Goal: Navigation & Orientation: Find specific page/section

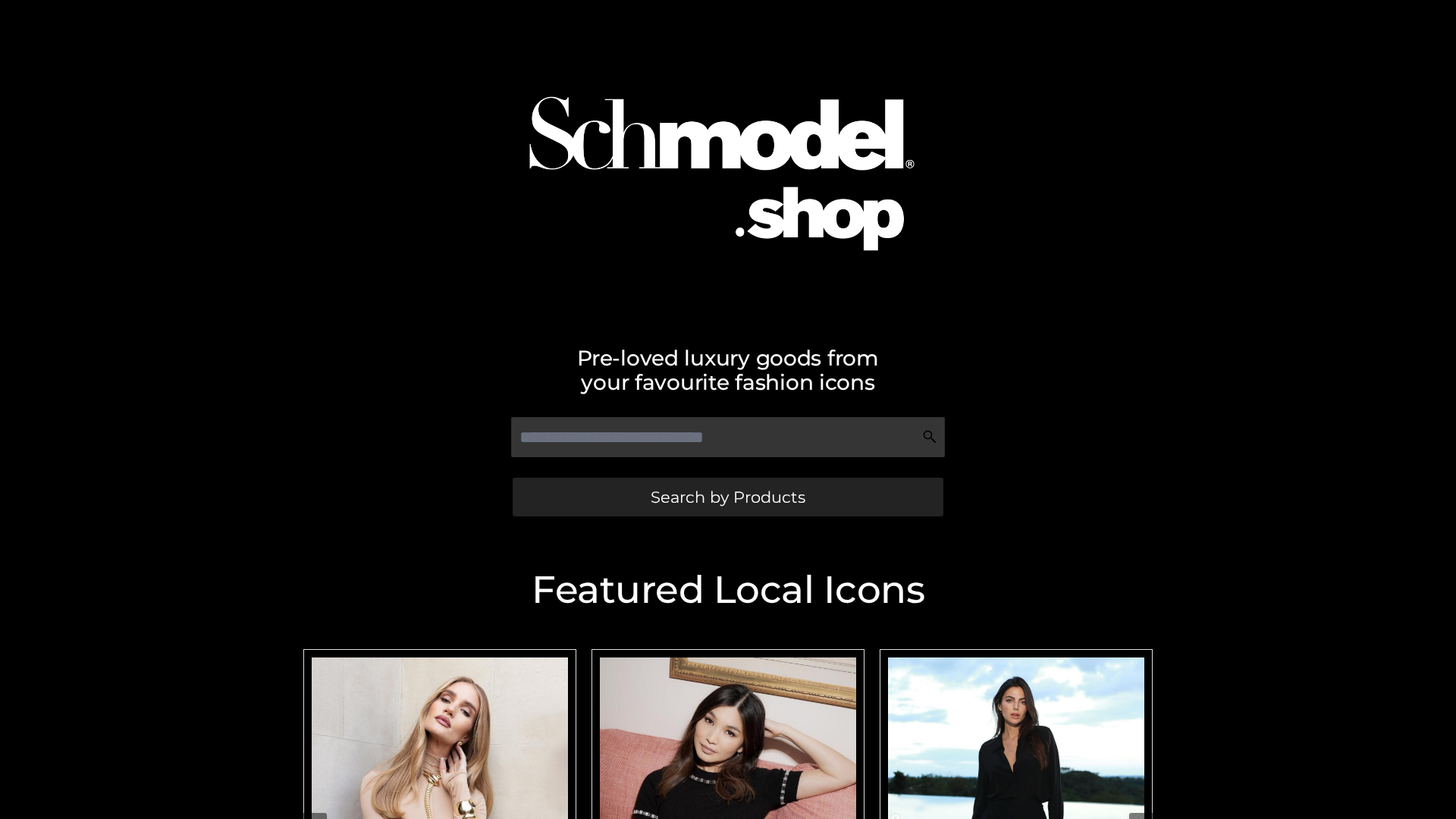
click at [728, 497] on span "Search by Products" at bounding box center [728, 497] width 155 height 16
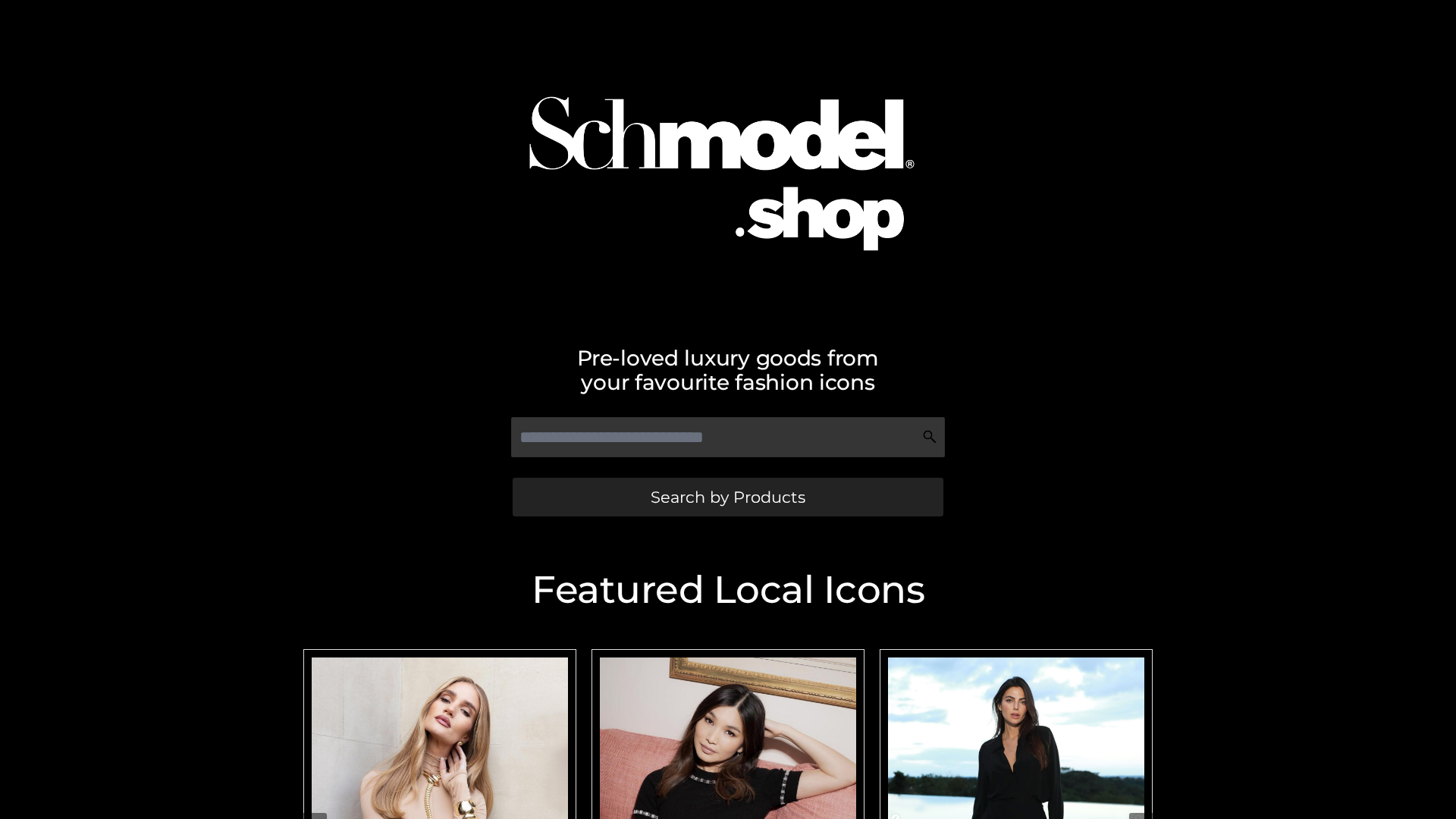
click at [728, 497] on span "Search by Products" at bounding box center [728, 497] width 155 height 16
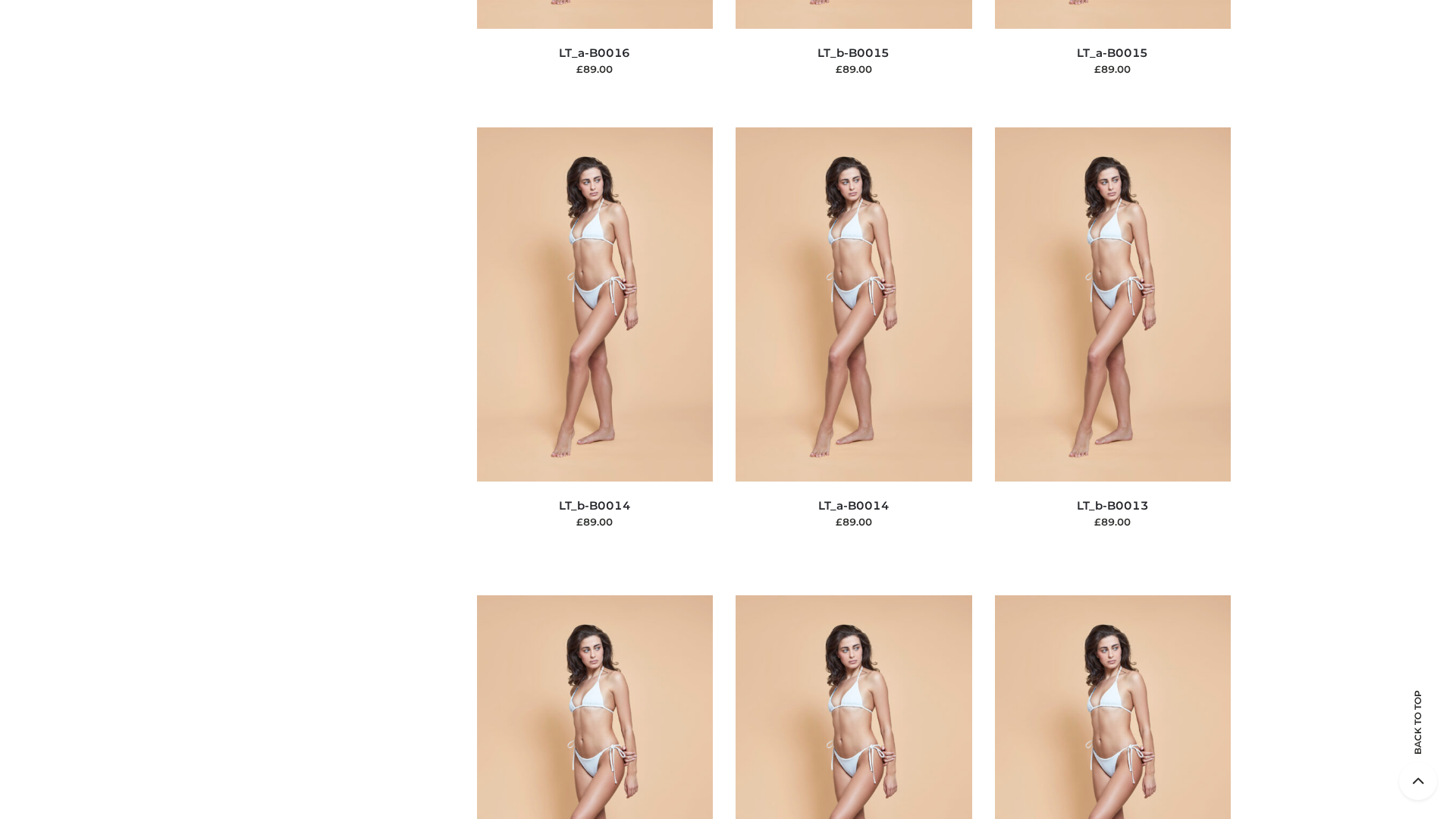
scroll to position [6812, 0]
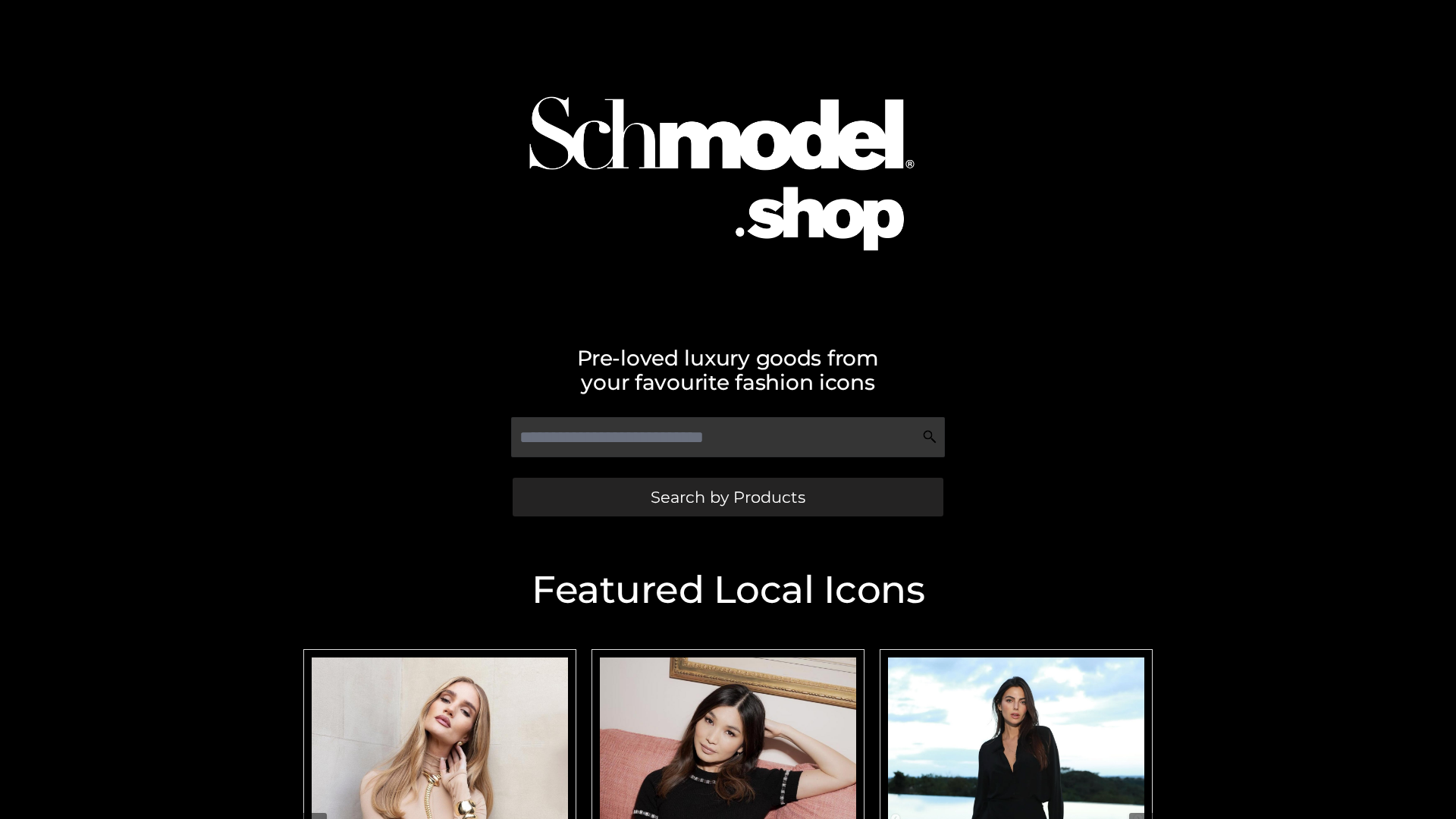
click at [728, 497] on span "Search by Products" at bounding box center [728, 497] width 155 height 16
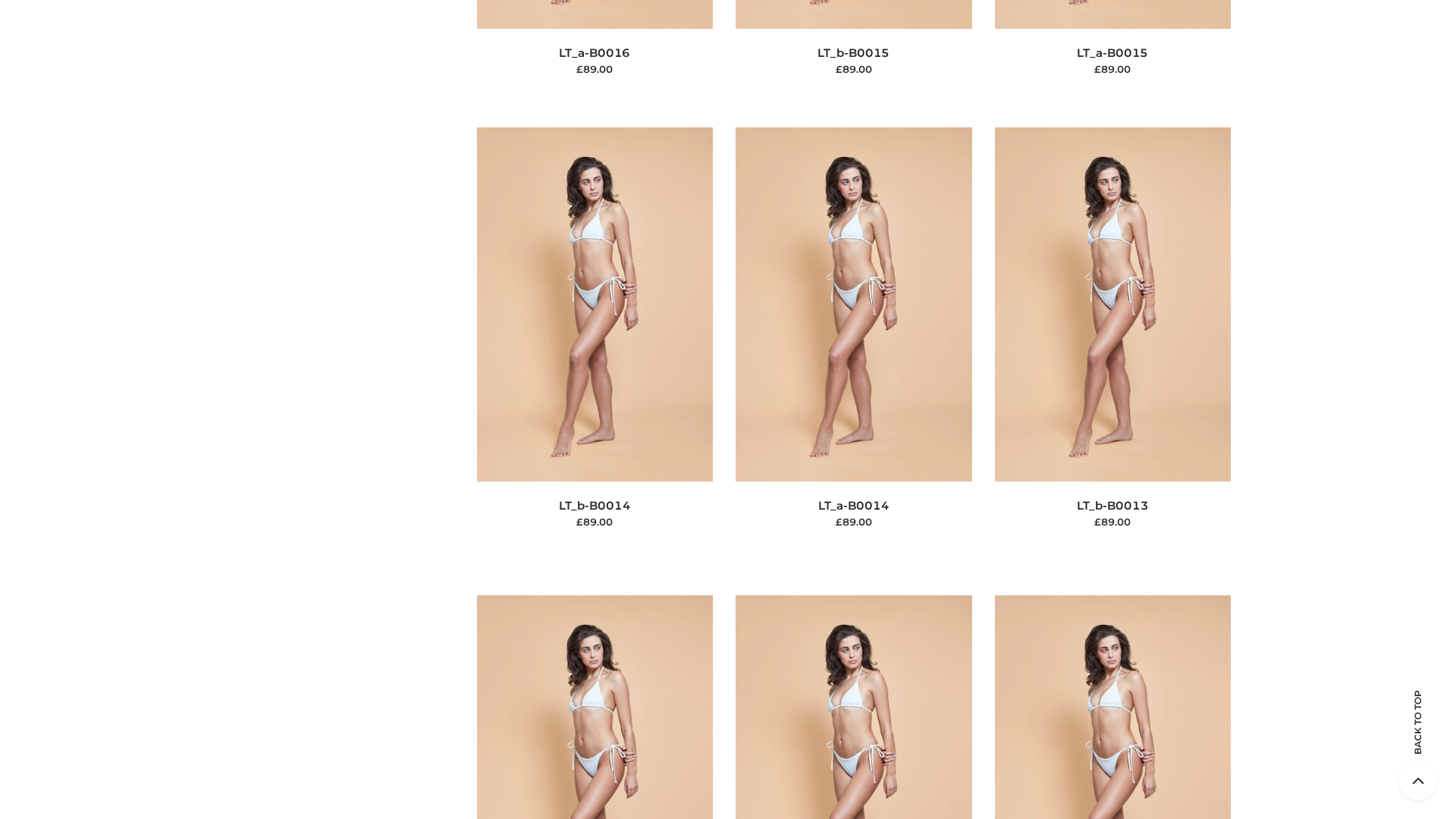
scroll to position [5395, 0]
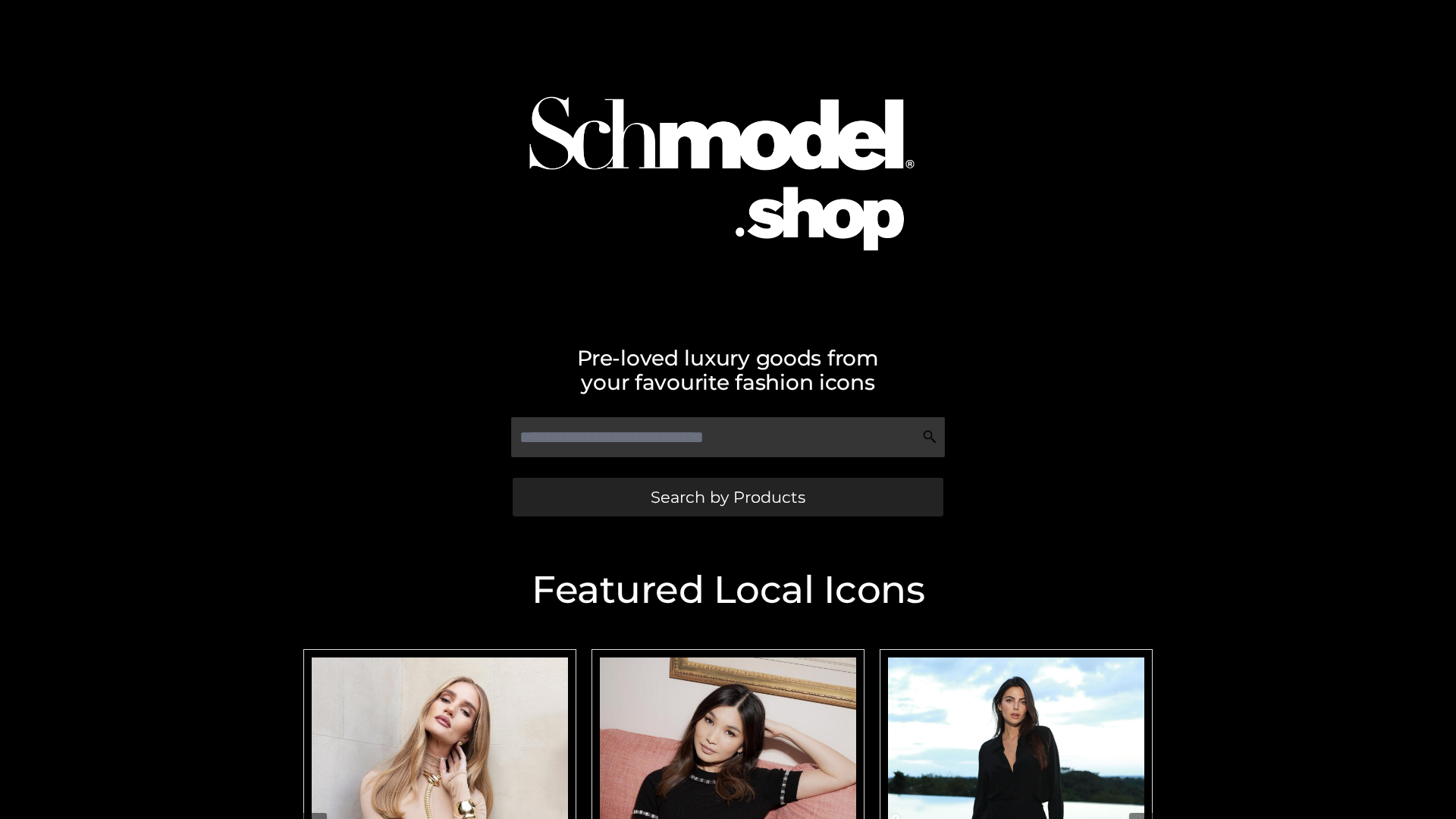
click at [728, 497] on span "Search by Products" at bounding box center [728, 497] width 155 height 16
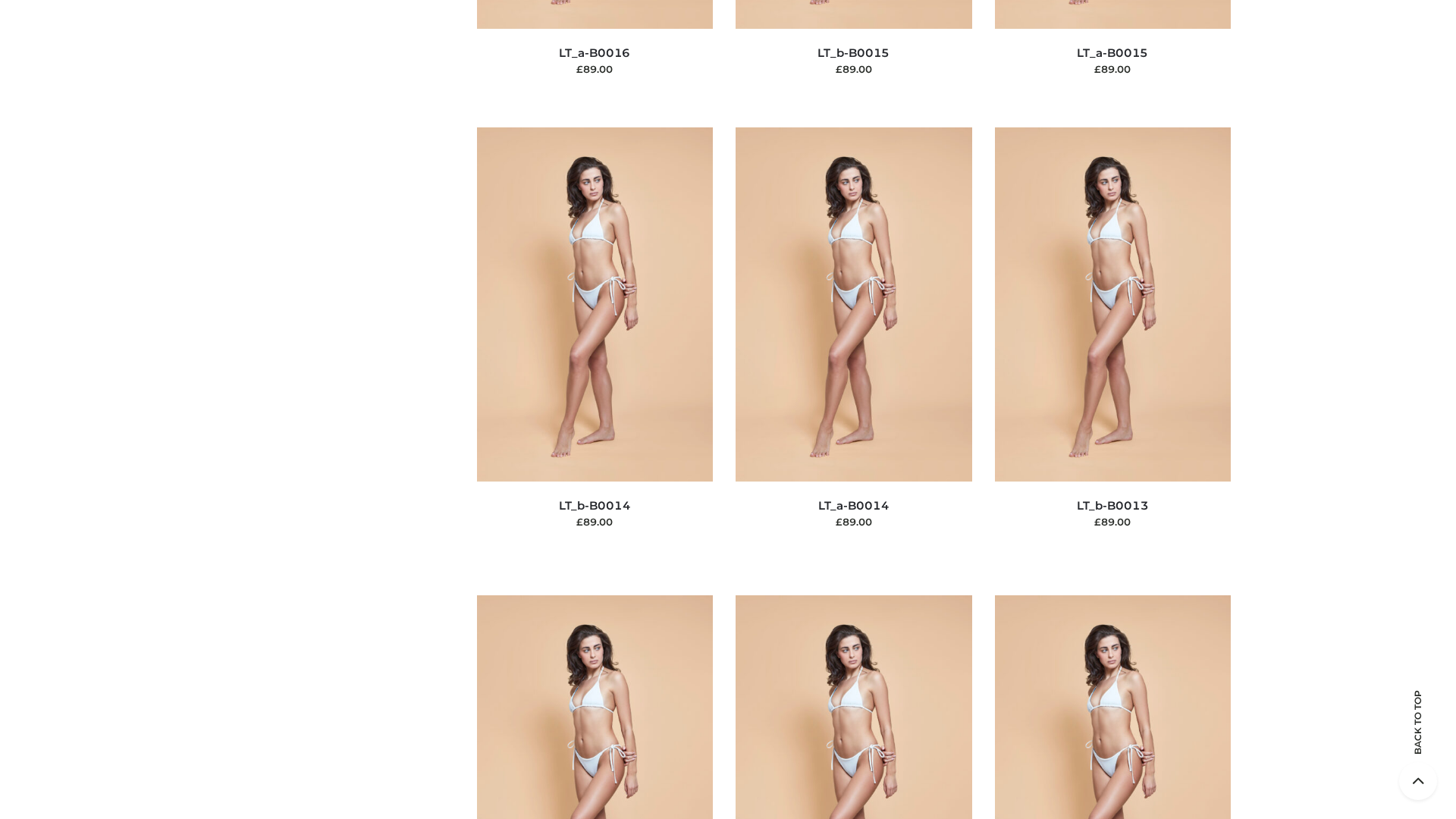
scroll to position [5395, 0]
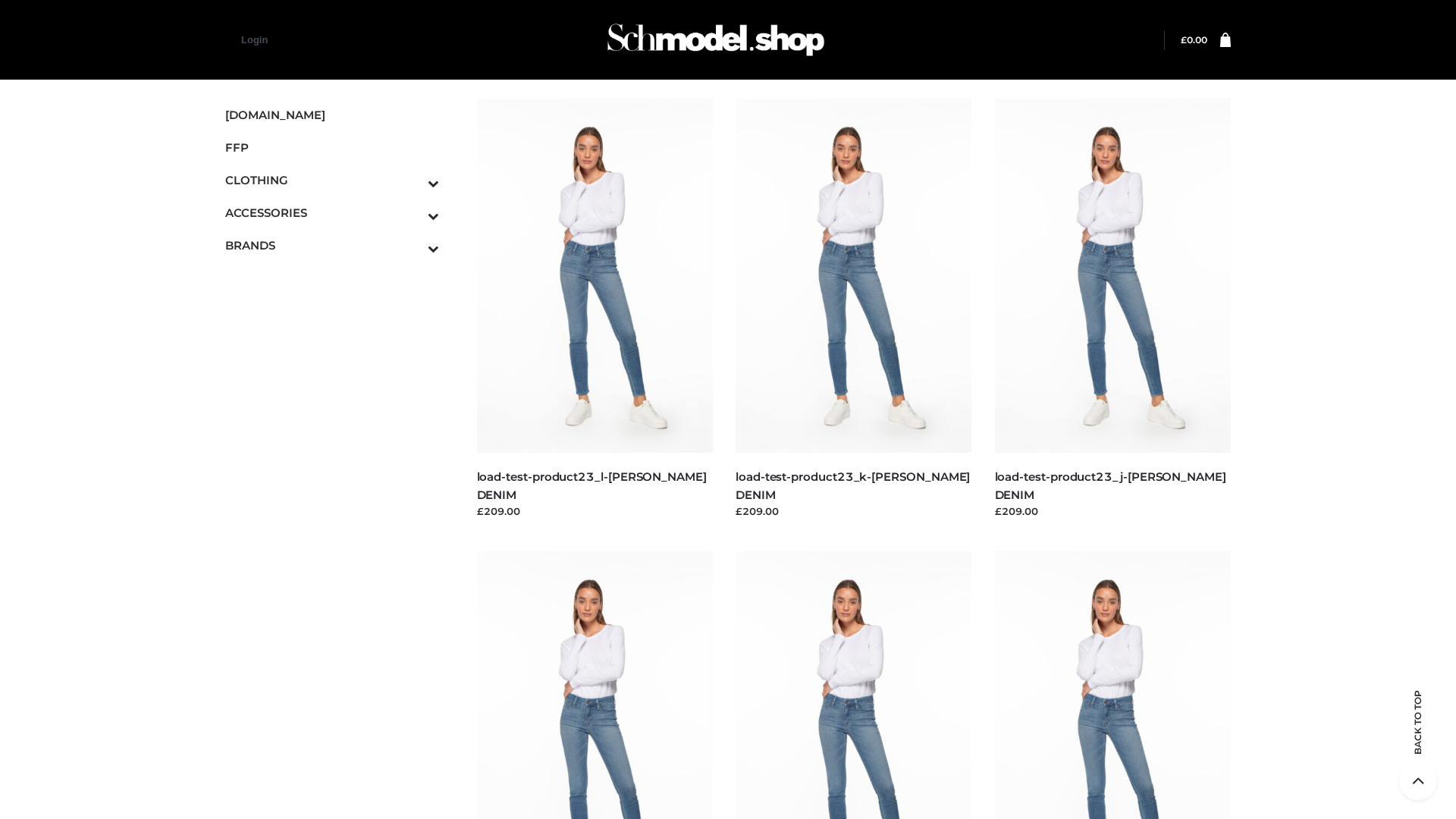
scroll to position [1331, 0]
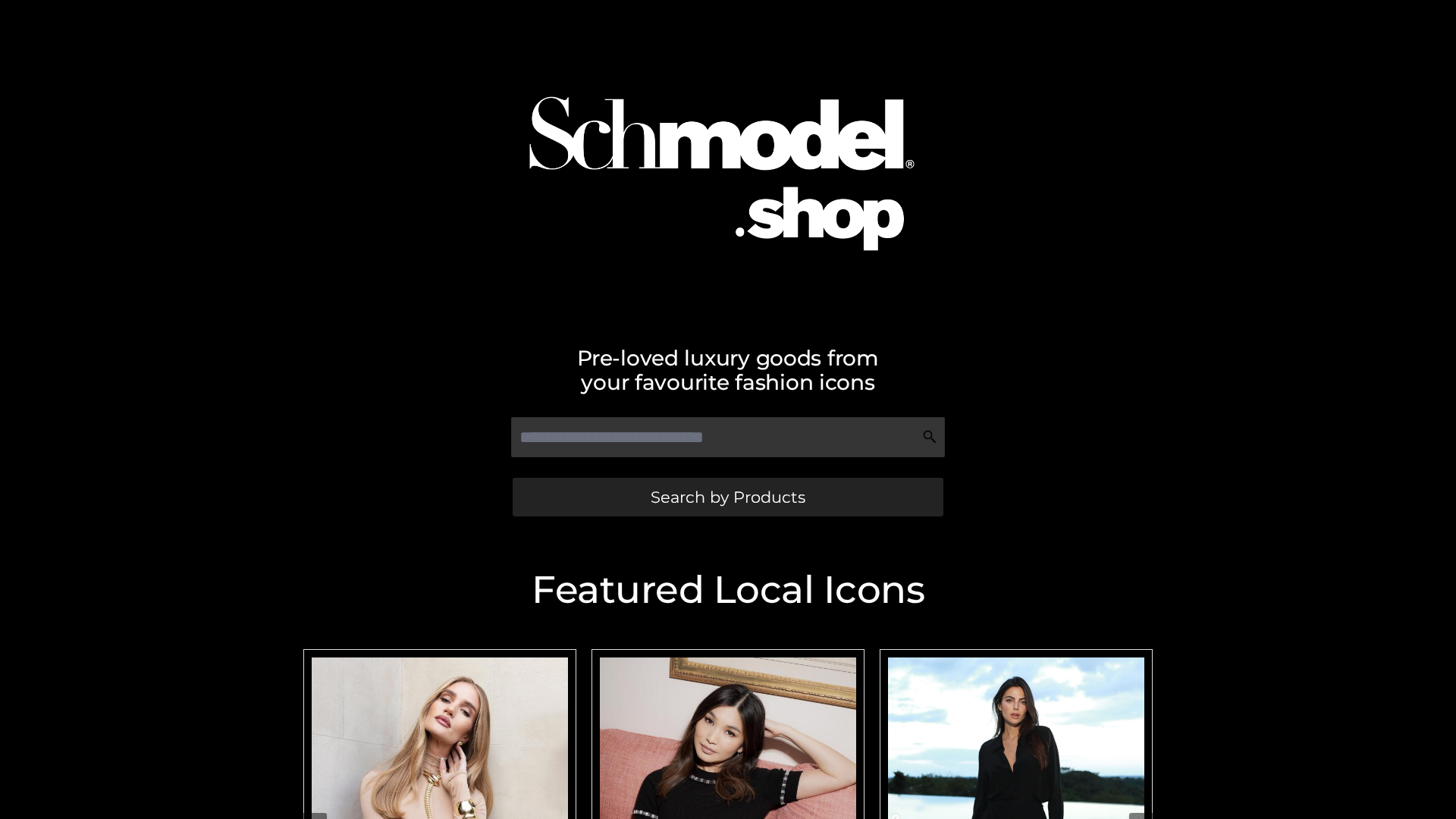
click at [728, 497] on span "Search by Products" at bounding box center [728, 497] width 155 height 16
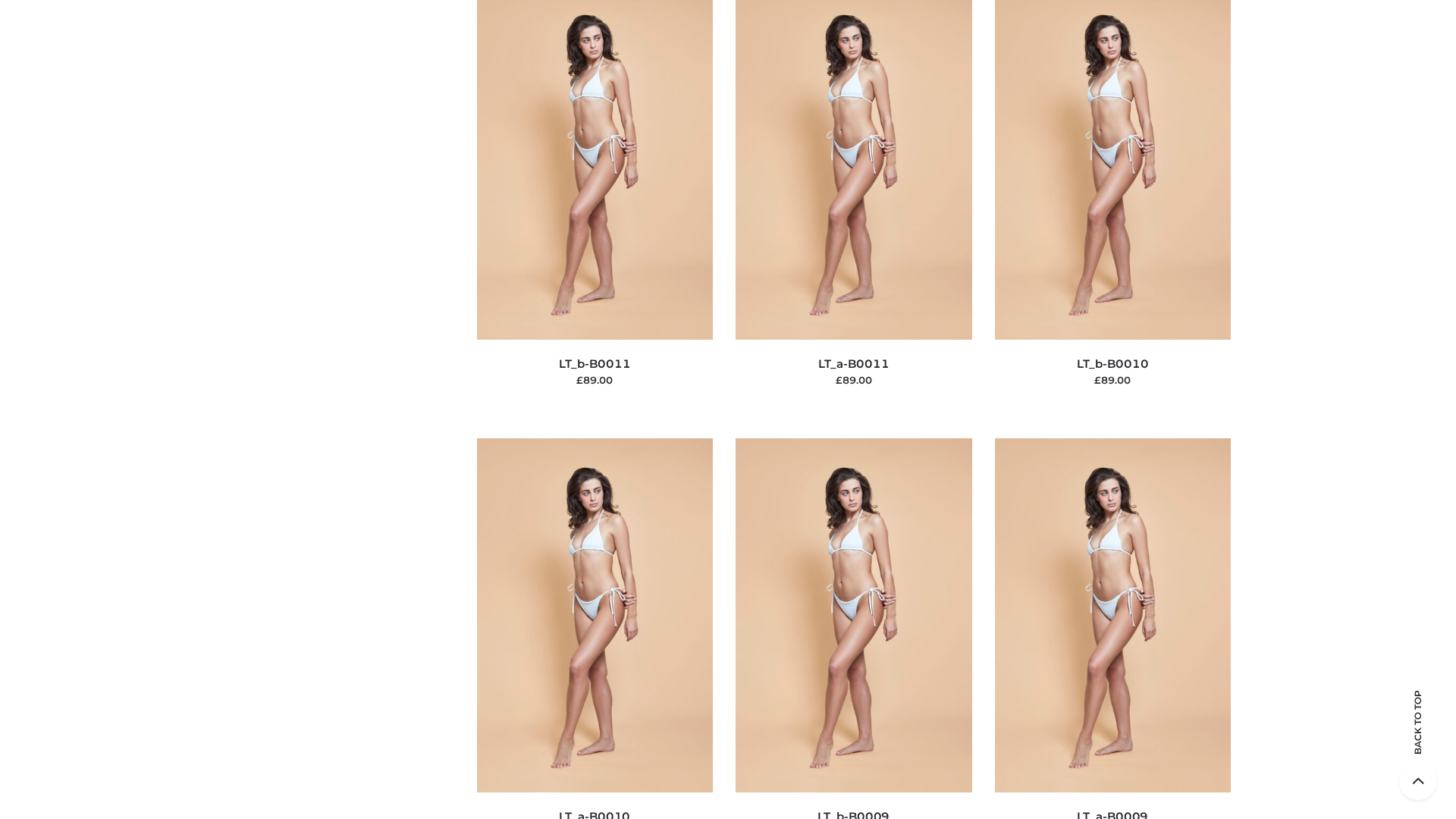
scroll to position [6812, 0]
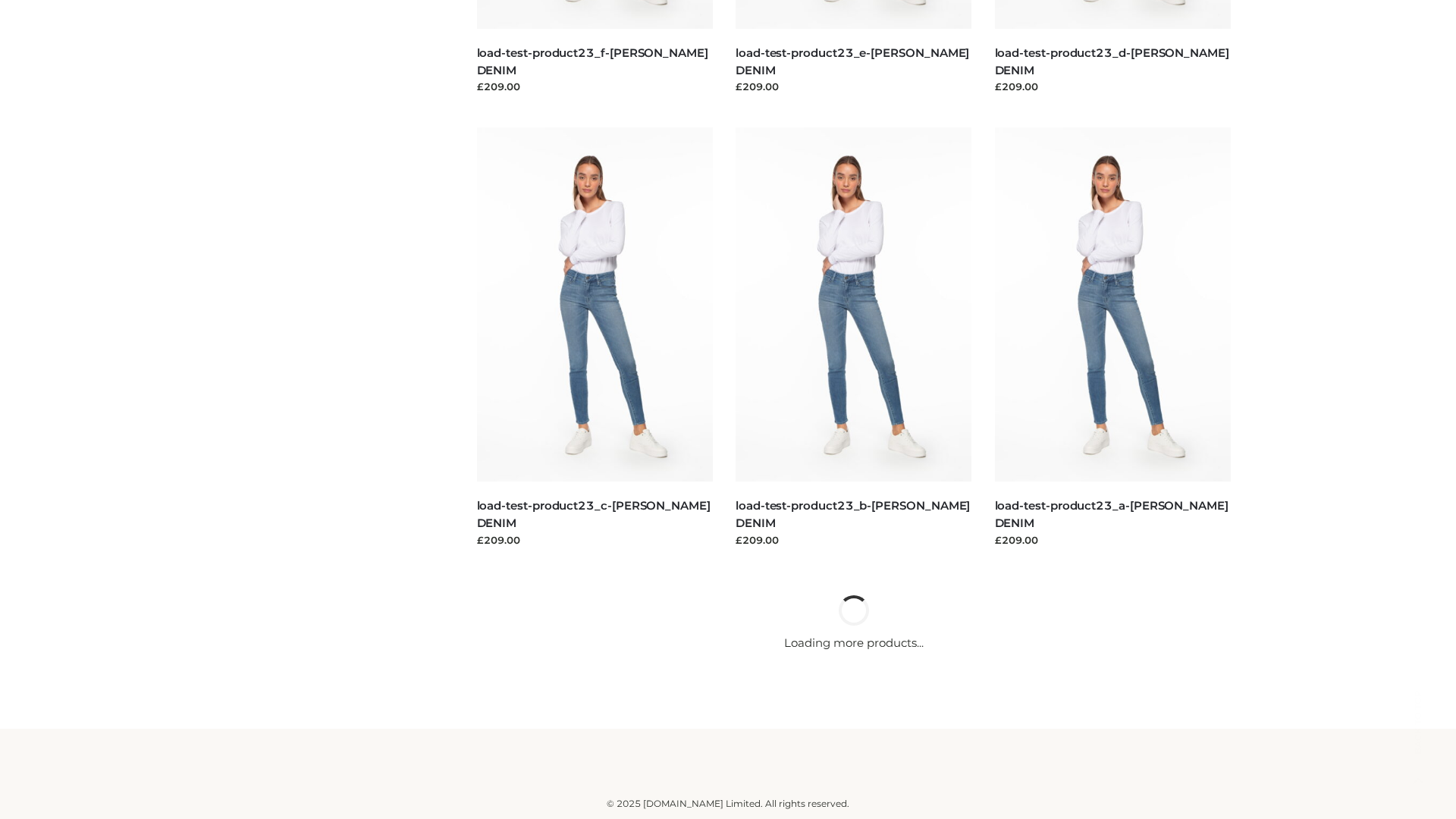
scroll to position [1331, 0]
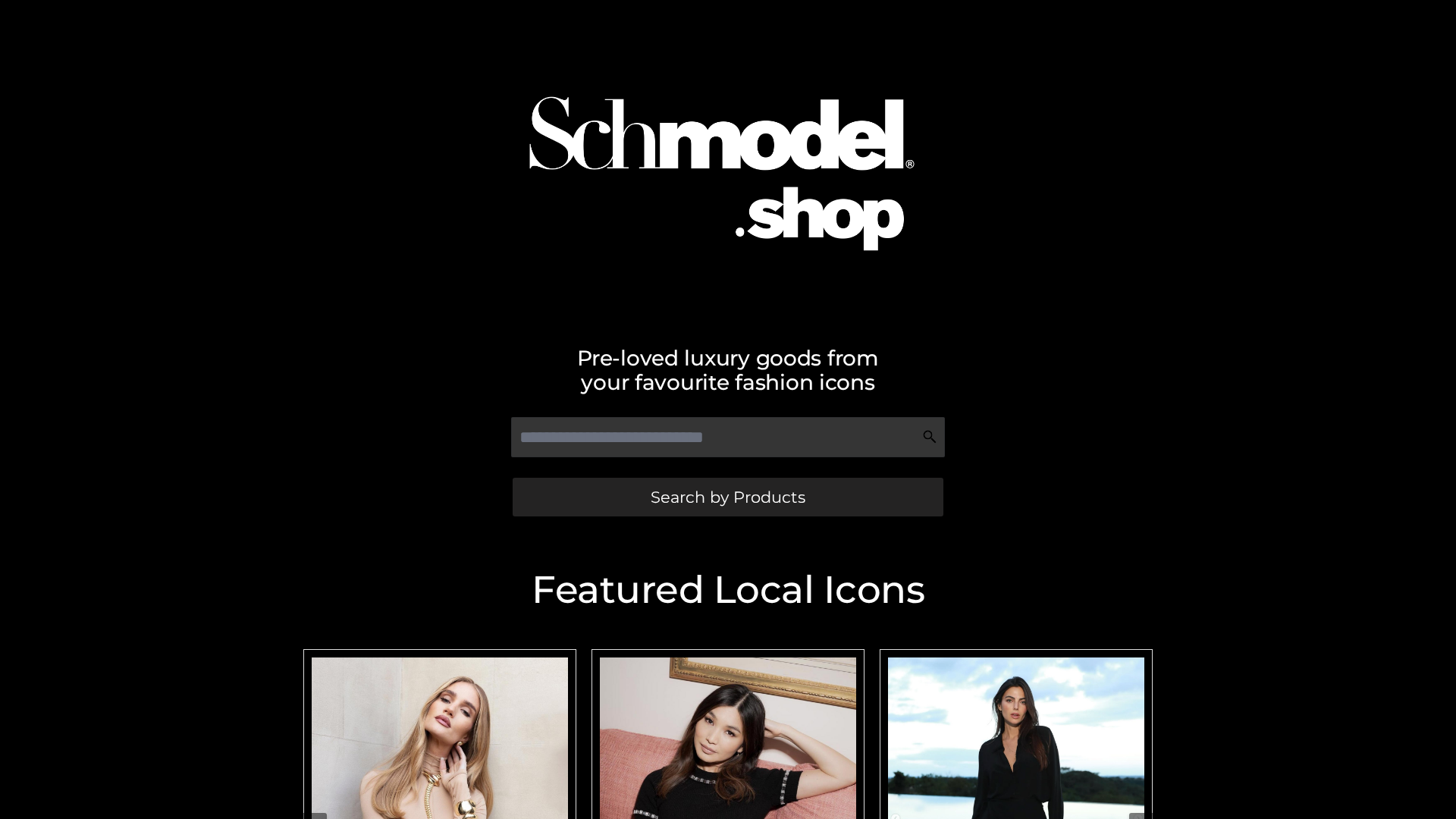
click at [728, 497] on span "Search by Products" at bounding box center [728, 497] width 155 height 16
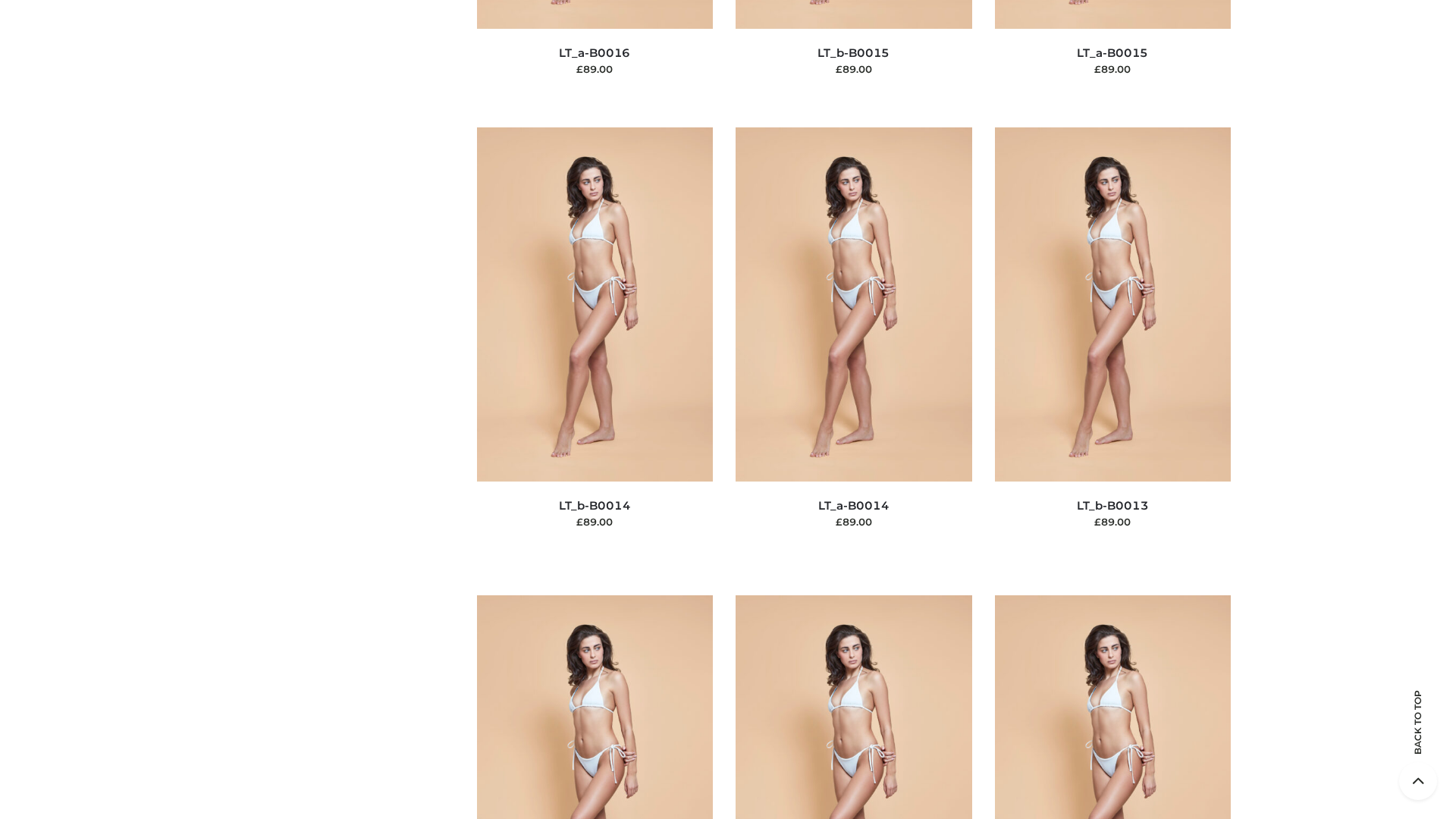
scroll to position [5395, 0]
